Goal: Information Seeking & Learning: Find specific page/section

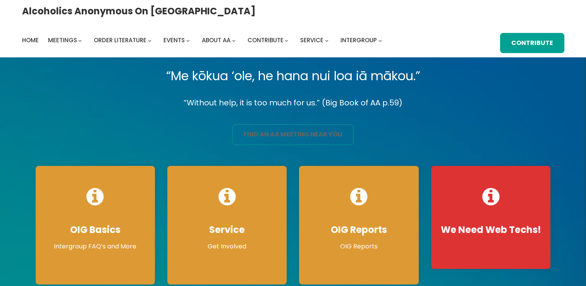
click at [297, 130] on link "find an aa meeting near you" at bounding box center [292, 134] width 121 height 21
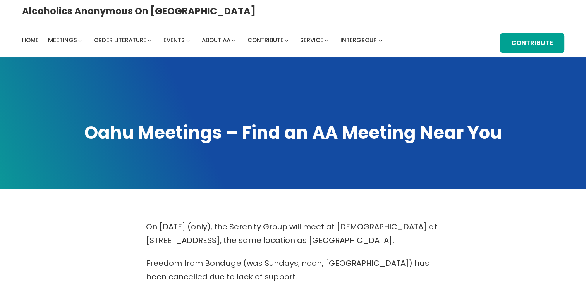
scroll to position [250, 0]
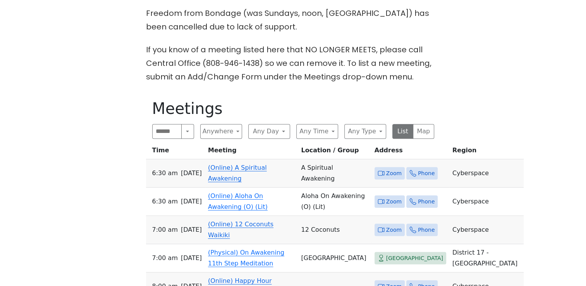
click at [386, 168] on span "Zoom" at bounding box center [393, 173] width 15 height 10
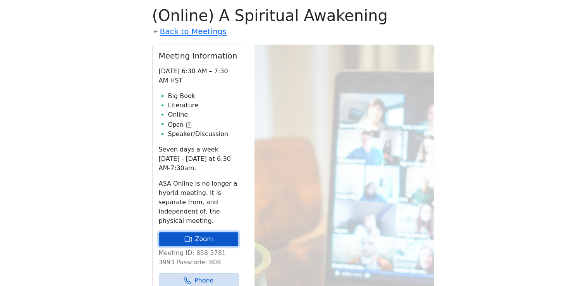
click at [209, 232] on link "Zoom" at bounding box center [199, 239] width 80 height 15
